Goal: Information Seeking & Learning: Learn about a topic

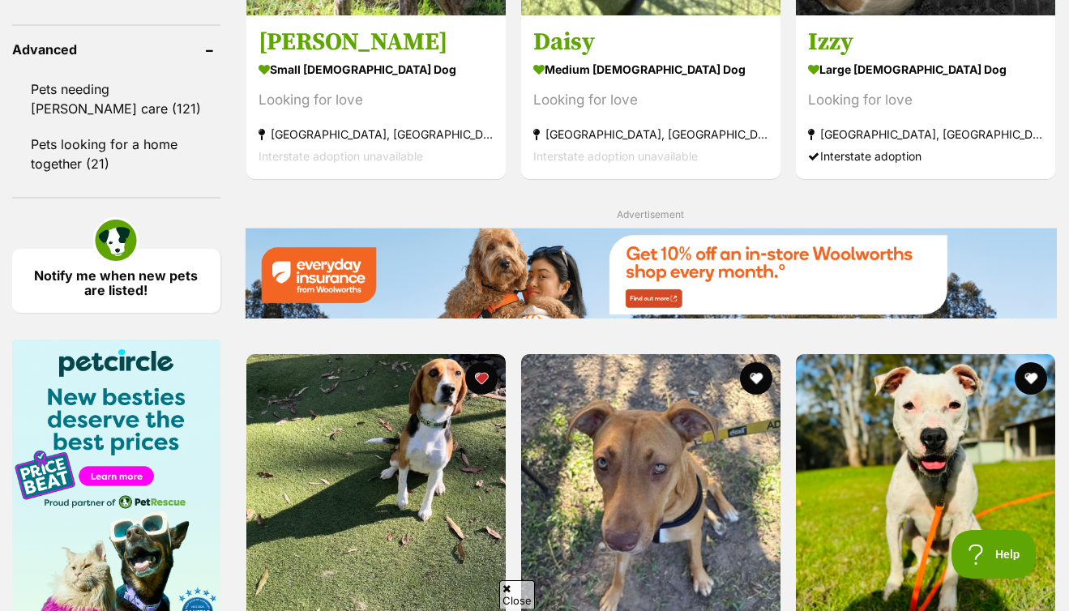
scroll to position [2769, 0]
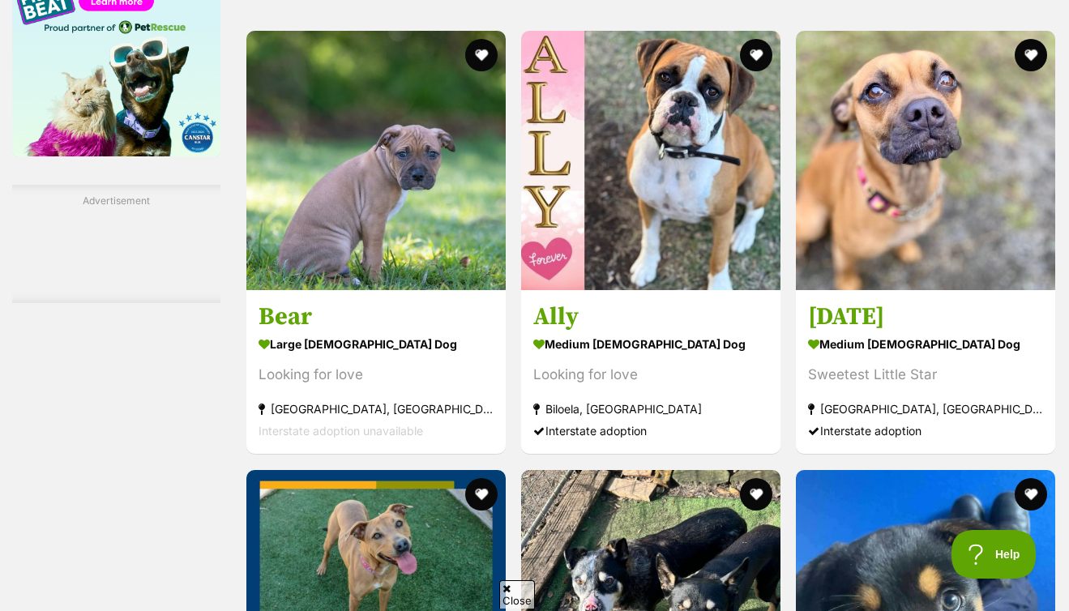
scroll to position [2702, 0]
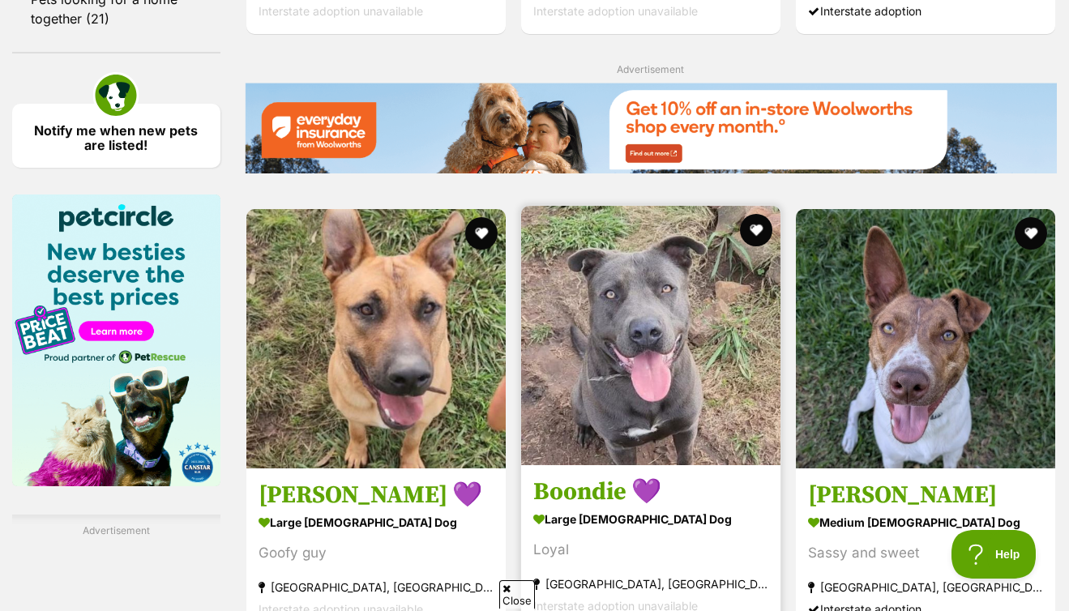
scroll to position [2617, 0]
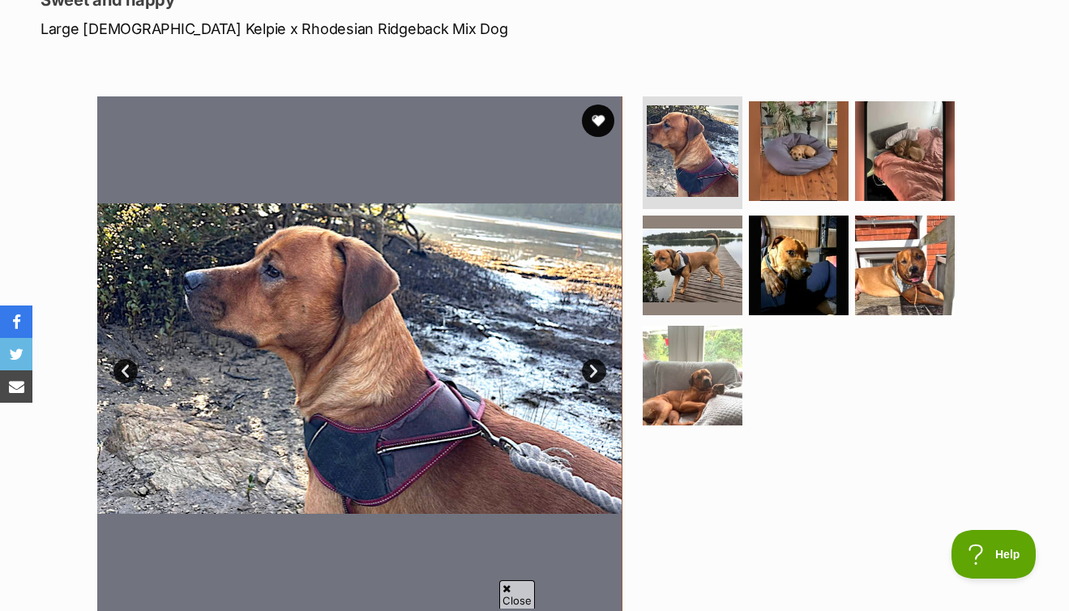
click at [597, 363] on link "Next" at bounding box center [594, 371] width 24 height 24
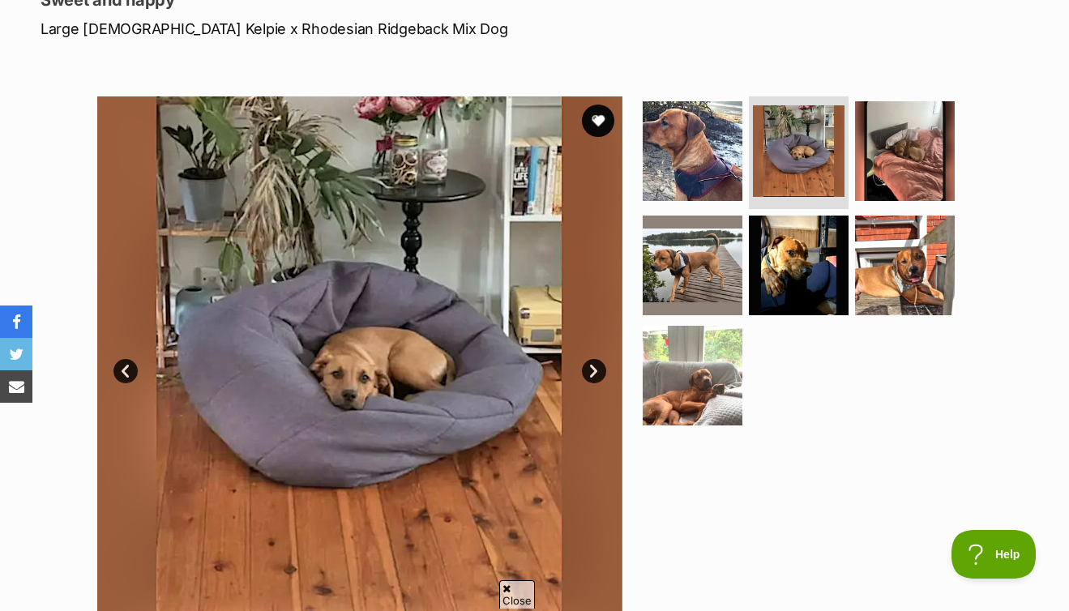
click at [597, 363] on link "Next" at bounding box center [594, 371] width 24 height 24
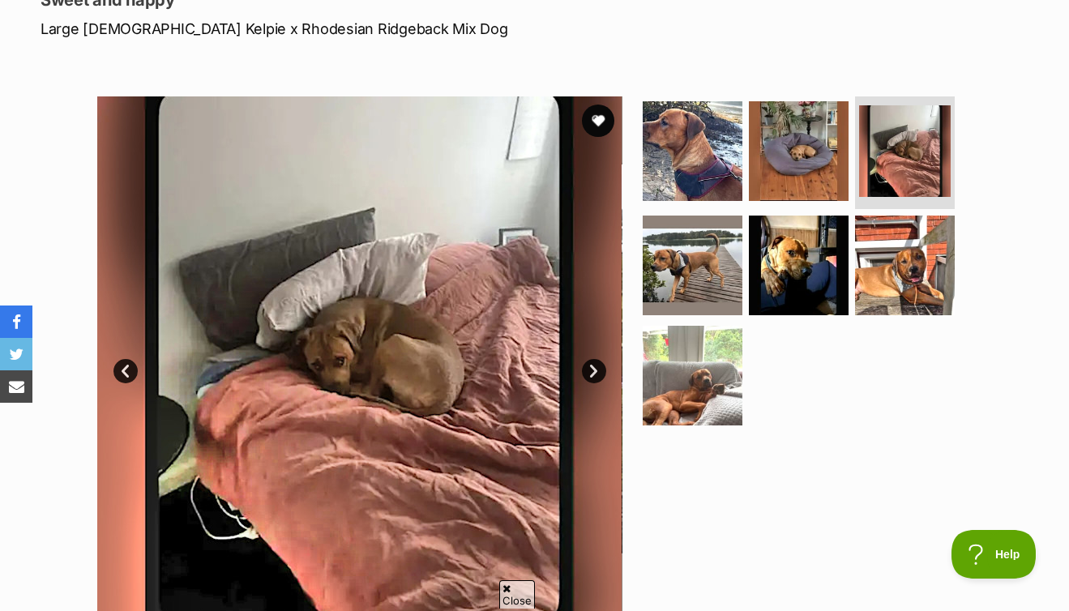
click at [597, 363] on link "Next" at bounding box center [594, 371] width 24 height 24
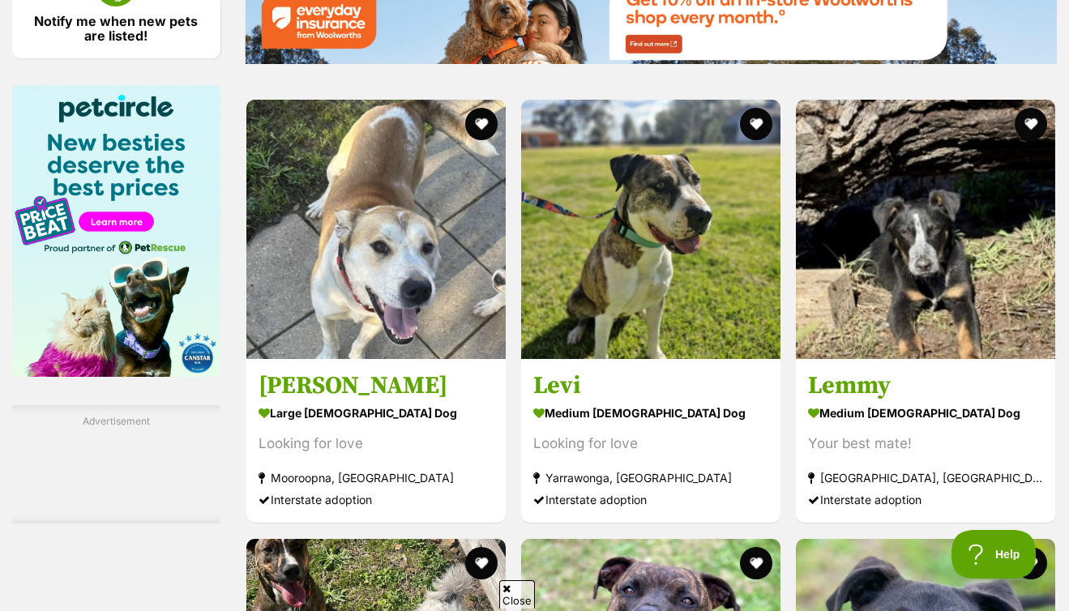
scroll to position [2506, 0]
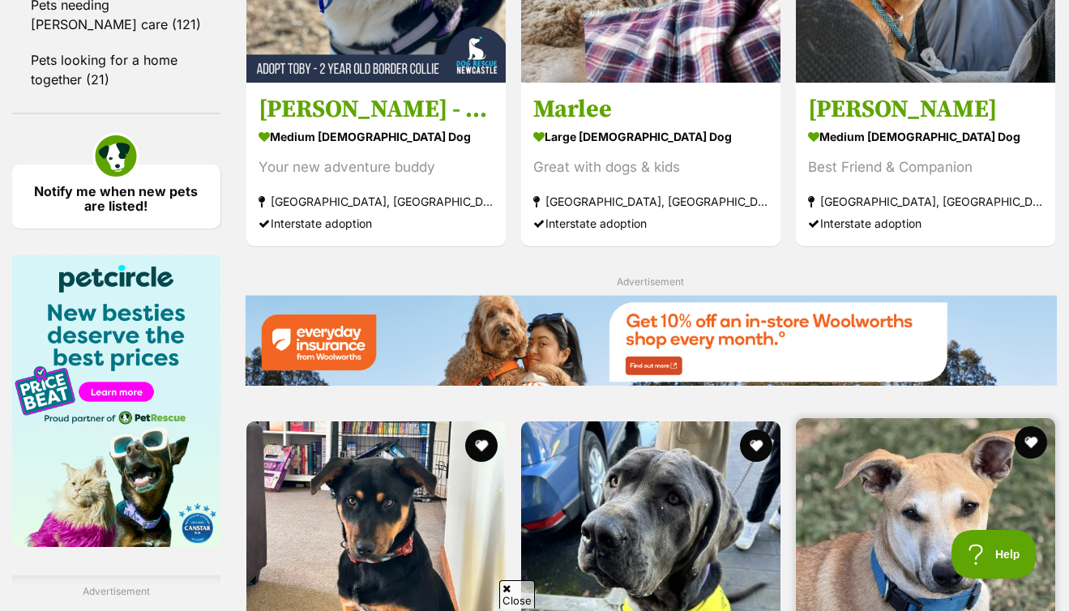
scroll to position [2449, 0]
